Goal: Information Seeking & Learning: Learn about a topic

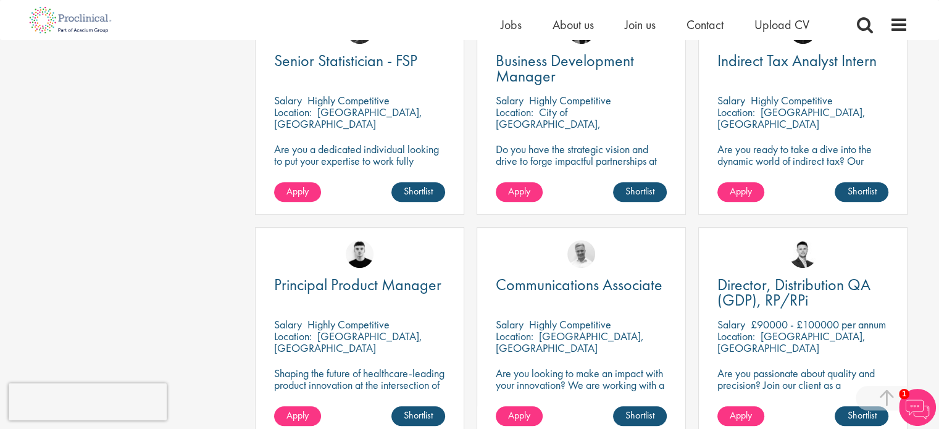
scroll to position [556, 0]
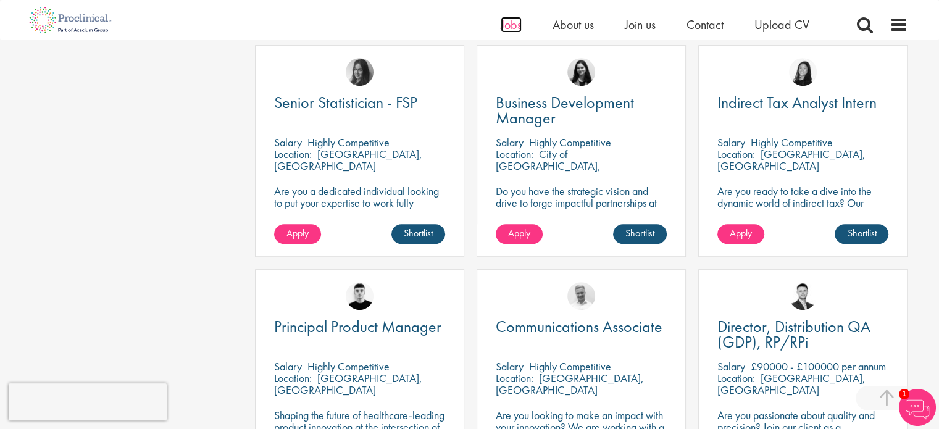
click at [506, 26] on span "Jobs" at bounding box center [511, 25] width 21 height 16
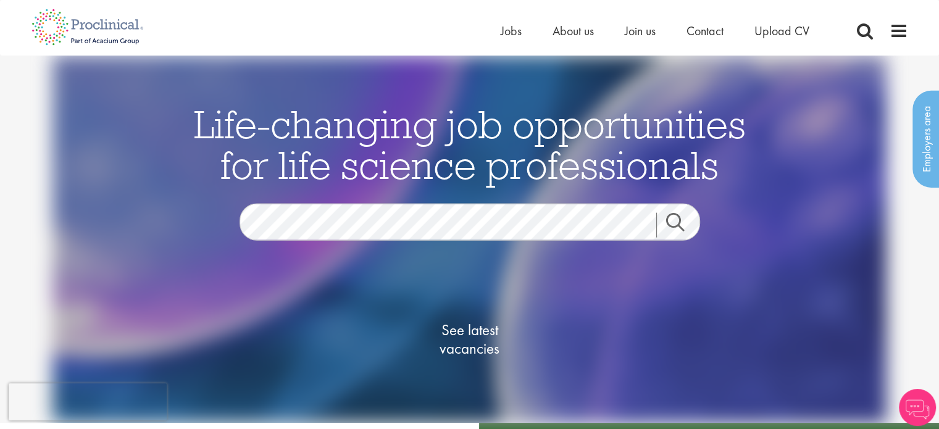
click at [684, 219] on link "Search" at bounding box center [682, 225] width 53 height 25
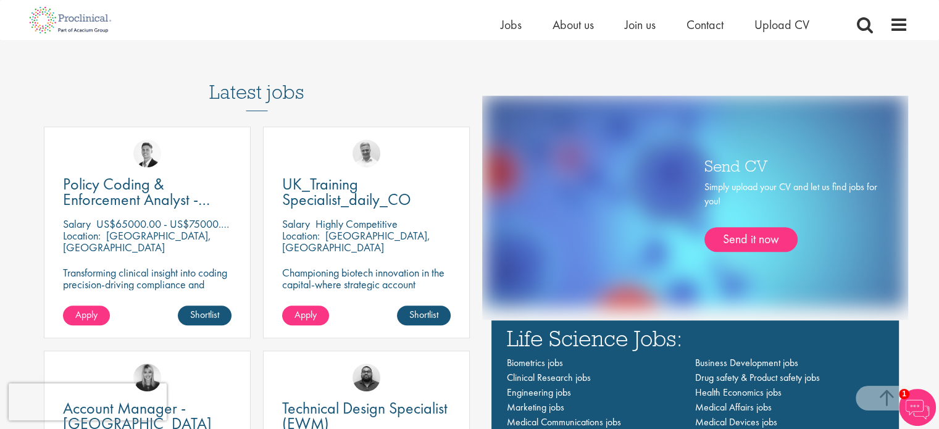
scroll to position [741, 0]
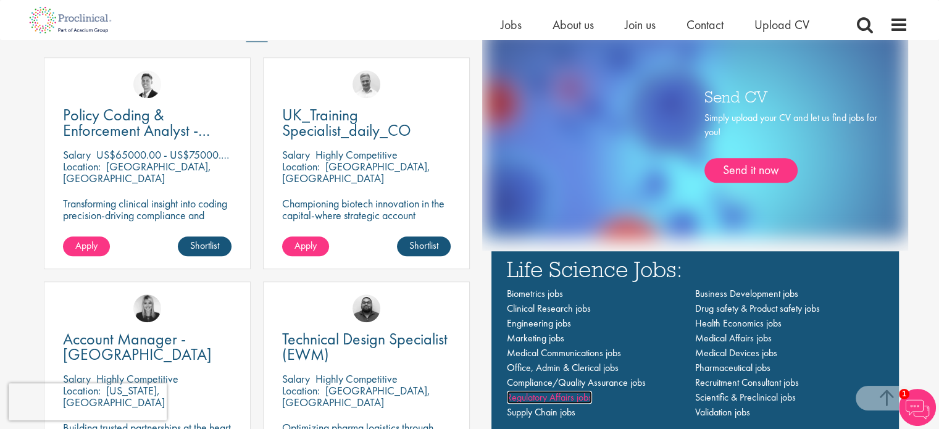
click at [561, 399] on span "Regulatory Affairs jobs" at bounding box center [549, 397] width 85 height 13
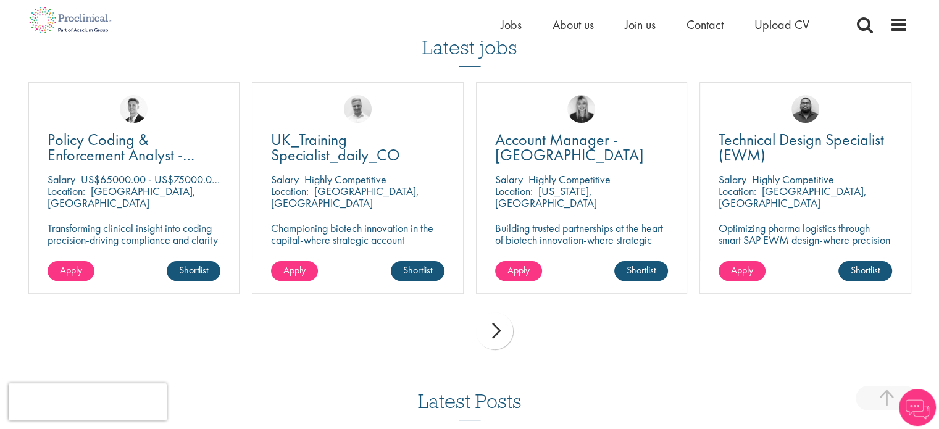
scroll to position [309, 0]
